Goal: Task Accomplishment & Management: Use online tool/utility

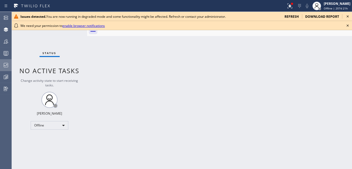
click at [5, 68] on div at bounding box center [6, 65] width 12 height 11
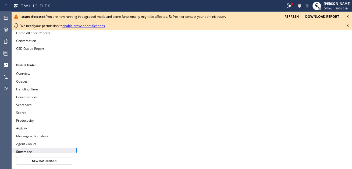
click at [346, 13] on icon at bounding box center [347, 16] width 6 height 6
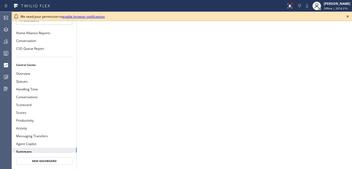
click at [346, 13] on icon at bounding box center [347, 16] width 6 height 6
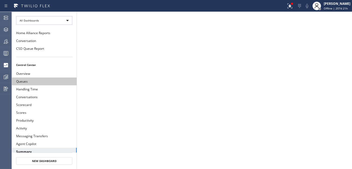
click at [24, 81] on button "Queues" at bounding box center [44, 81] width 65 height 8
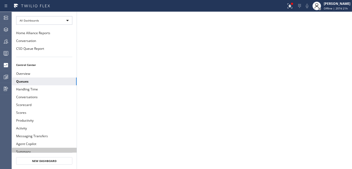
click at [55, 147] on button "Summary" at bounding box center [44, 151] width 65 height 8
